Goal: Task Accomplishment & Management: Manage account settings

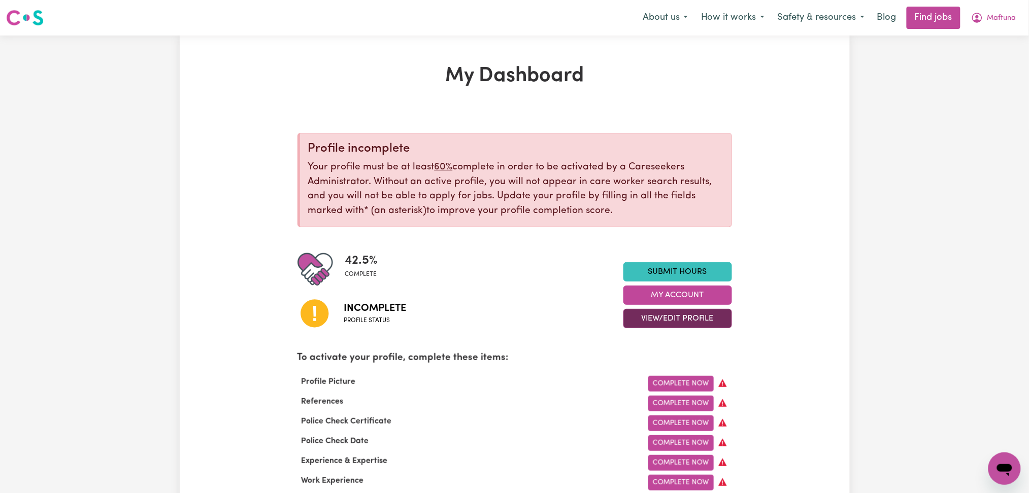
click at [696, 321] on button "View/Edit Profile" at bounding box center [677, 318] width 109 height 19
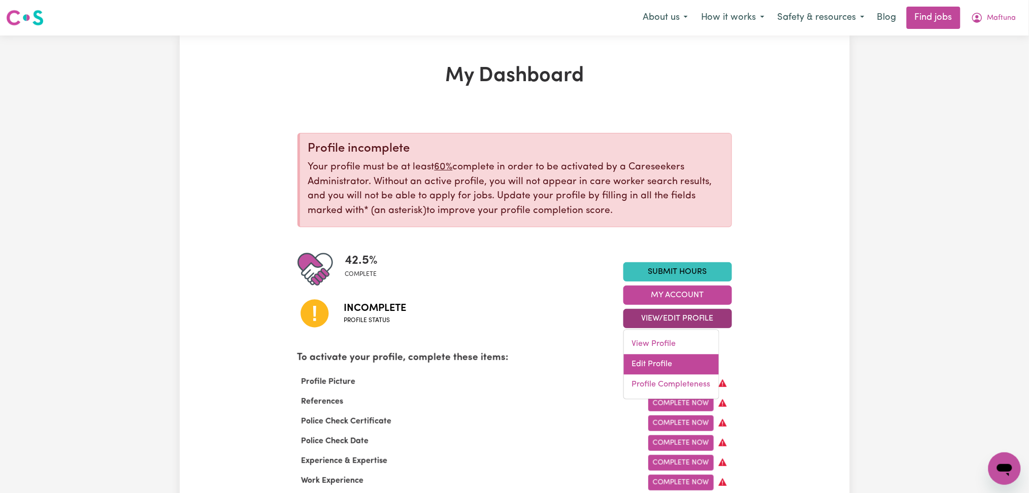
click at [675, 365] on link "Edit Profile" at bounding box center [671, 365] width 95 height 20
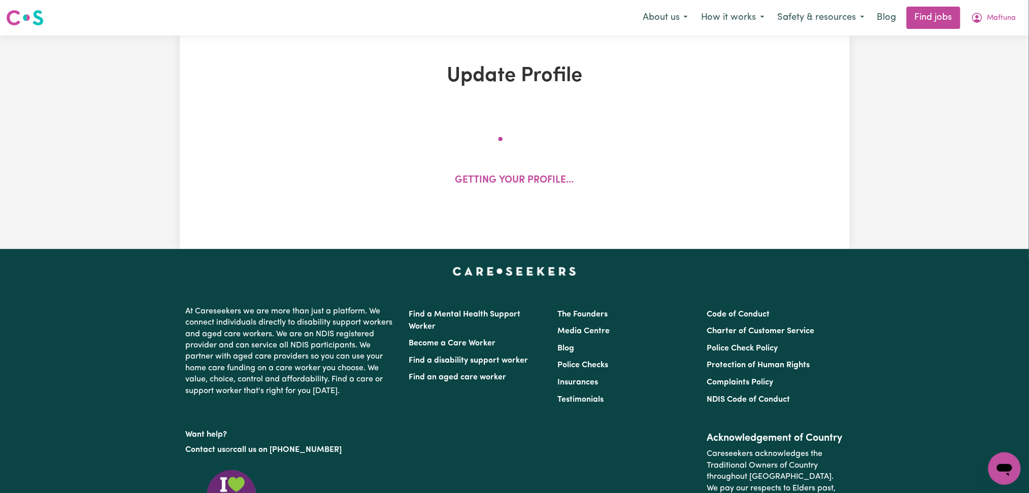
select select "[DEMOGRAPHIC_DATA]"
select select "Australian PR"
select select "Studying a healthcare related degree or qualification"
select select "47"
select select "64"
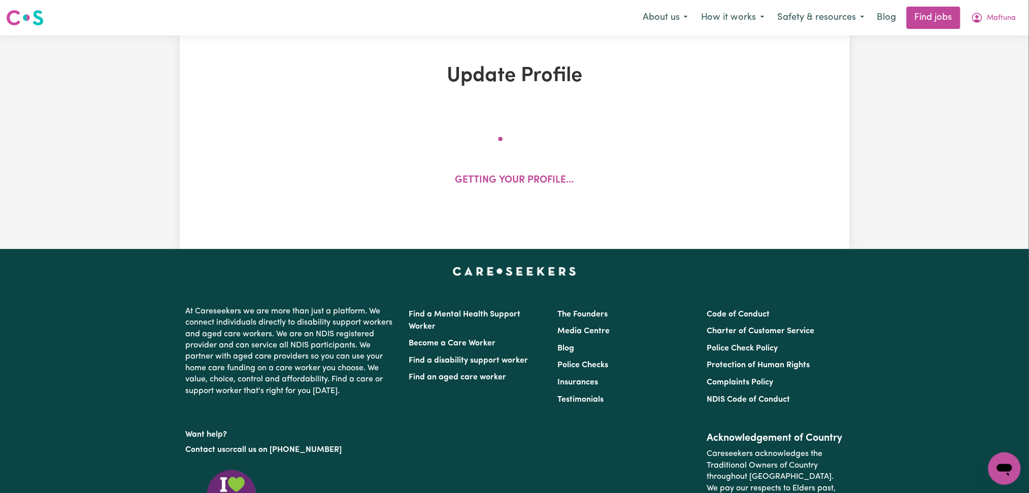
select select "100"
select select "150"
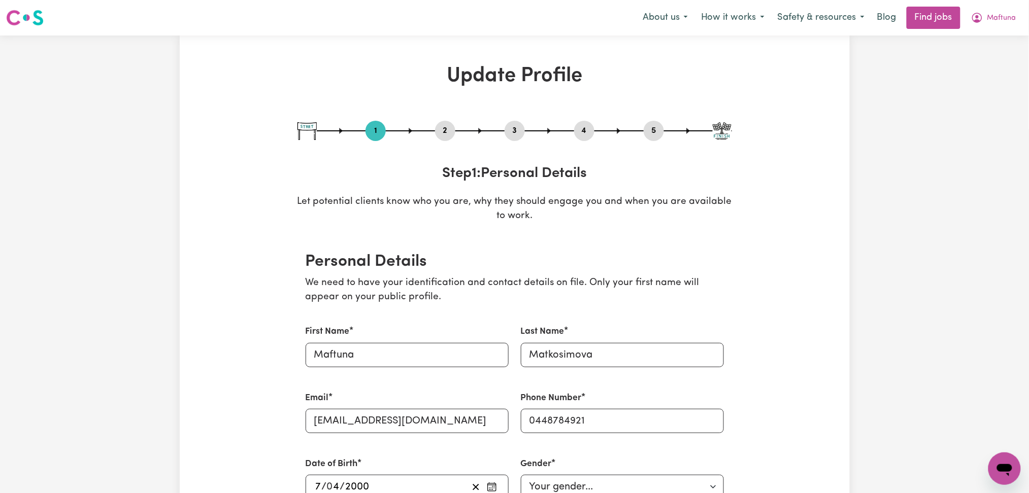
drag, startPoint x: 653, startPoint y: 131, endPoint x: 535, endPoint y: 223, distance: 150.1
click at [650, 132] on button "5" at bounding box center [654, 130] width 20 height 13
select select "I am providing services by being employed by an organisation"
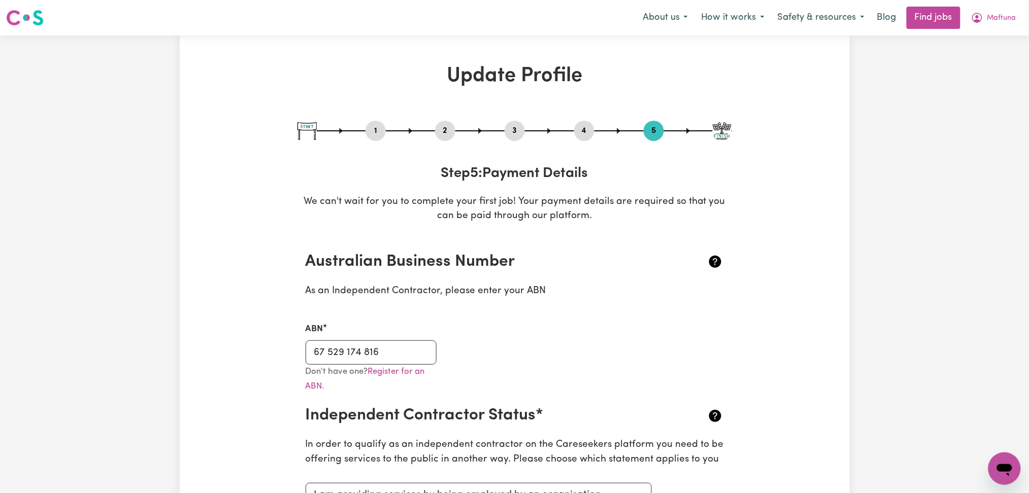
scroll to position [68, 0]
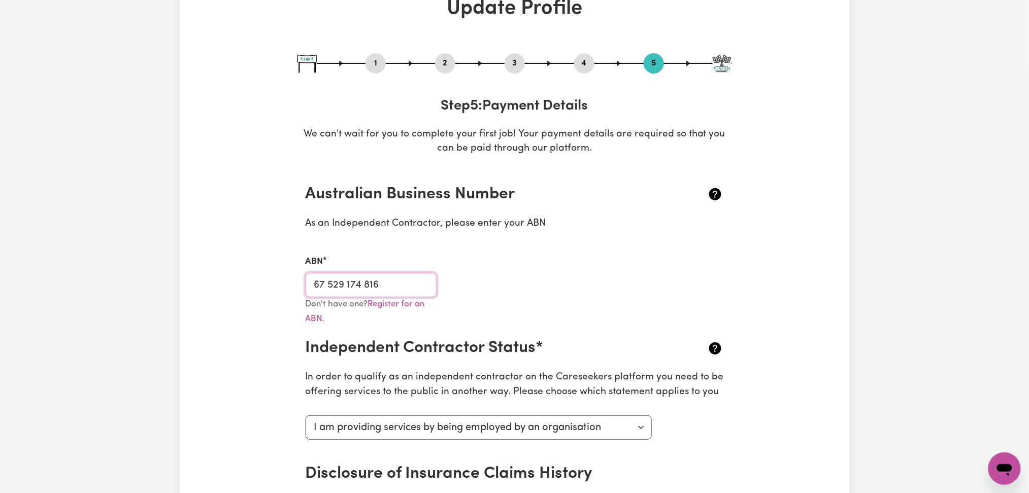
click at [404, 288] on input "67 529 174 816" at bounding box center [371, 285] width 131 height 24
click at [448, 61] on button "2" at bounding box center [445, 63] width 20 height 13
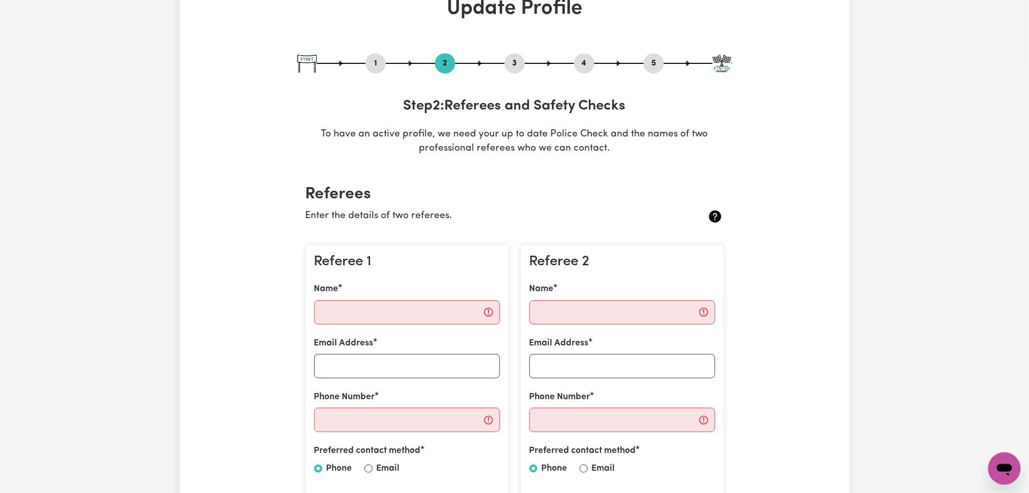
scroll to position [0, 0]
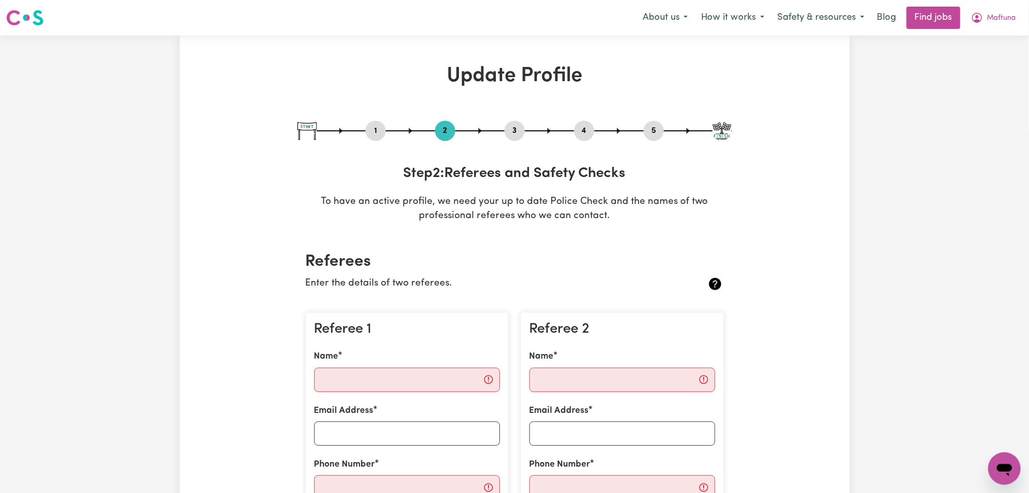
click at [514, 124] on button "3" at bounding box center [515, 130] width 20 height 13
select select "Certificate III (Individual Support)"
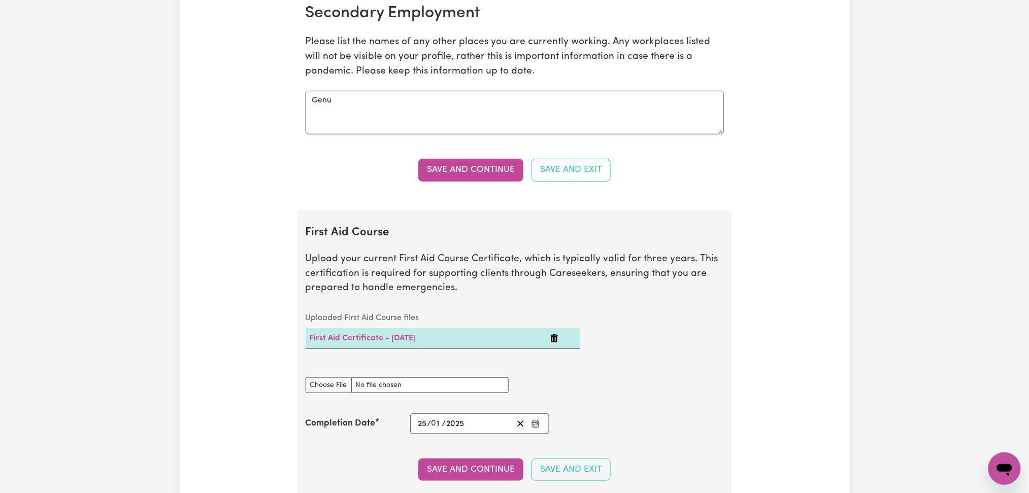
scroll to position [1759, 0]
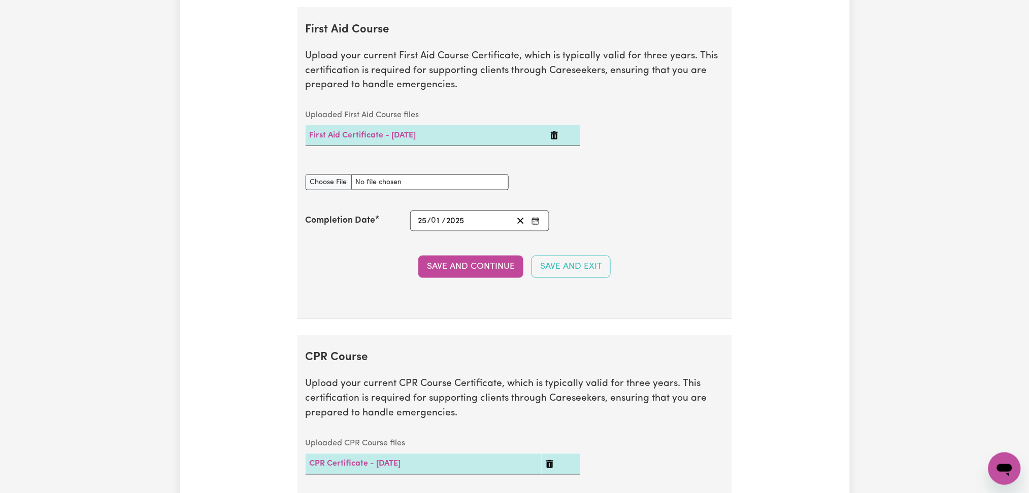
click at [532, 222] on rect "Enter the Completion Date of your First Aid Course" at bounding box center [535, 221] width 7 height 6
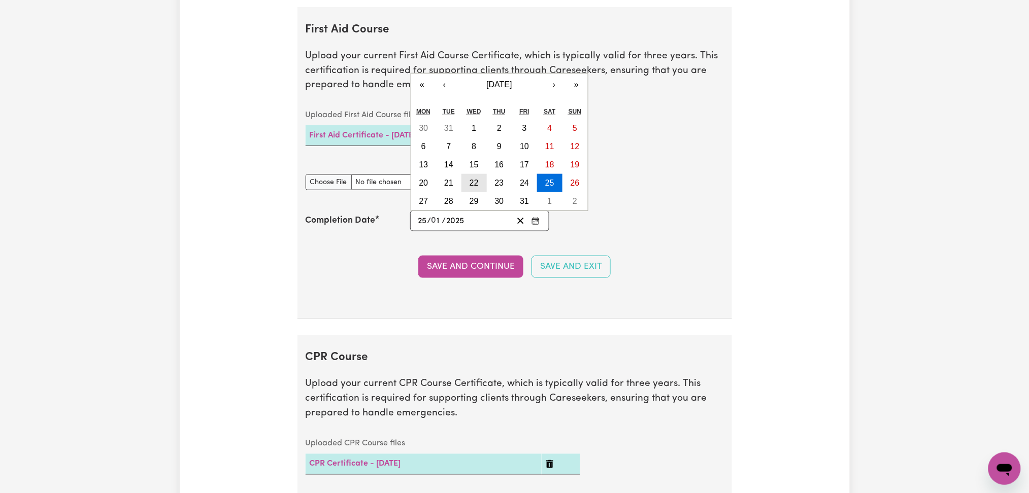
click at [475, 190] on button "22" at bounding box center [473, 183] width 25 height 18
type input "[DATE]"
type input "22"
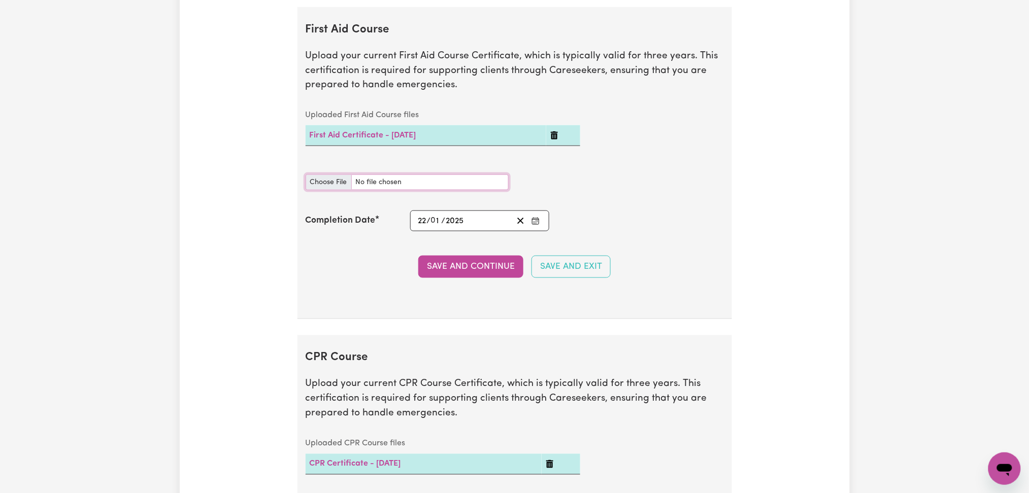
click at [339, 188] on input "First Aid Course document" at bounding box center [407, 183] width 203 height 16
type input "C:\fakepath\Maftuna Matkosimova CPR and First Aid Certificate 22012025.pdf"
click at [486, 268] on button "Save and Continue" at bounding box center [470, 267] width 105 height 22
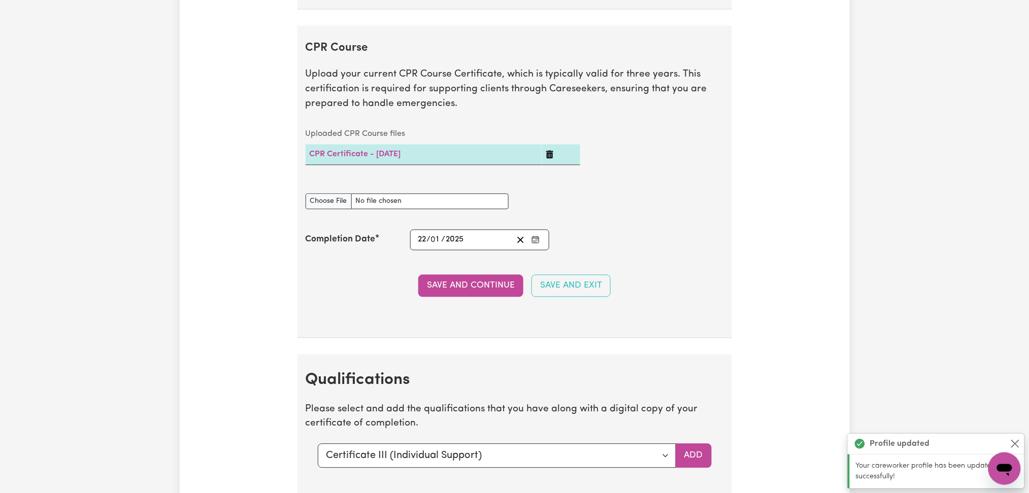
scroll to position [2097, 0]
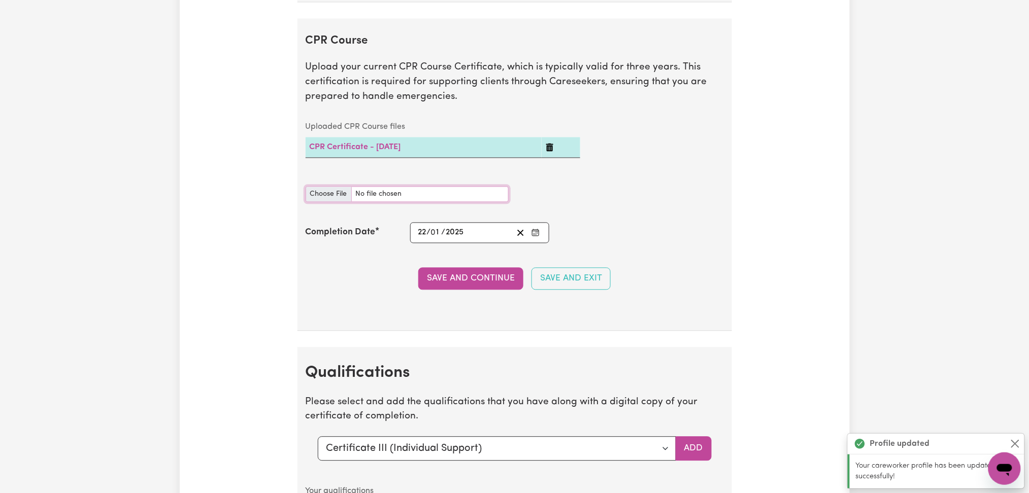
click at [326, 196] on input "CPR Course document" at bounding box center [407, 195] width 203 height 16
type input "C:\fakepath\Maftuna Matkosimova CPR and First Aid Certificate 22012025.pdf"
click at [432, 284] on button "Save and Continue" at bounding box center [470, 279] width 105 height 22
